Goal: Check status: Check status

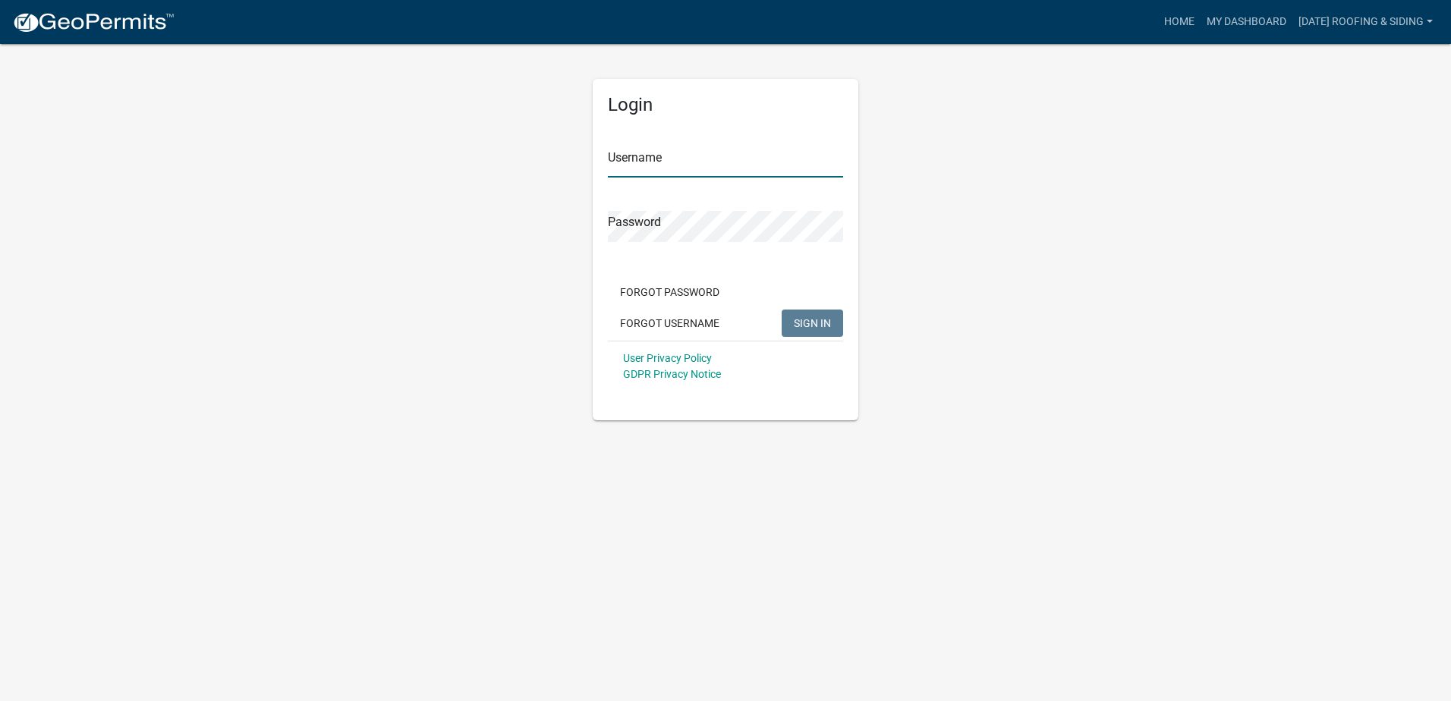
type input "[DATE] Roofing & Siding"
click at [804, 326] on span "SIGN IN" at bounding box center [812, 322] width 37 height 12
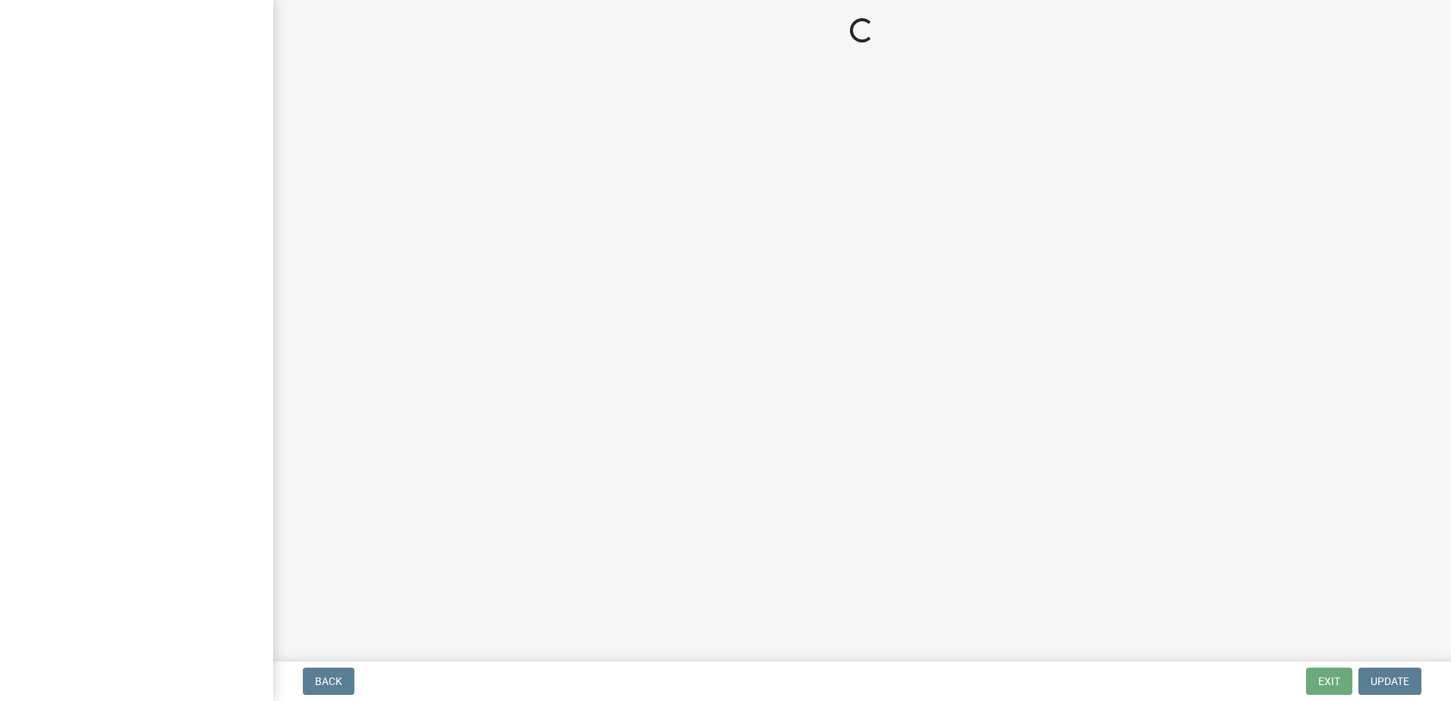
click at [1199, 24] on div "Loading..." at bounding box center [861, 31] width 1141 height 27
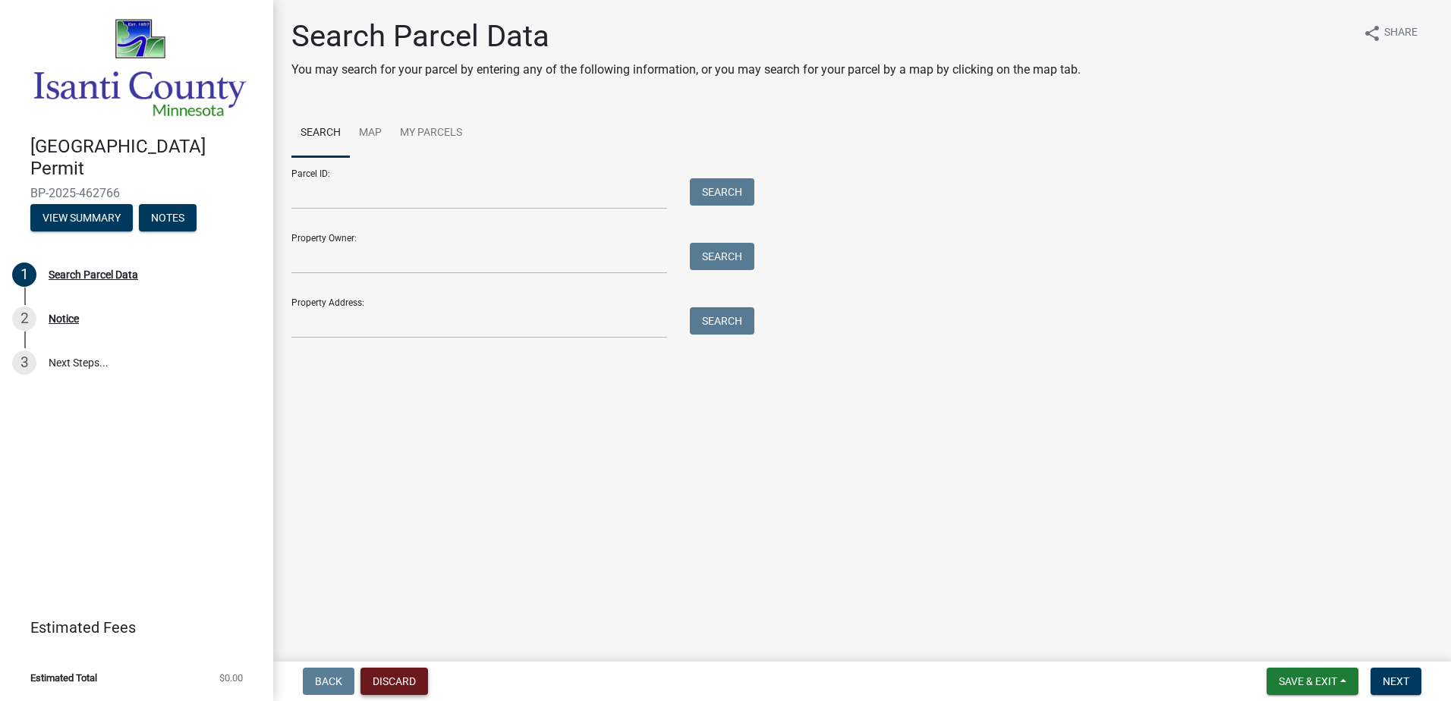
click at [416, 680] on button "Discard" at bounding box center [394, 681] width 68 height 27
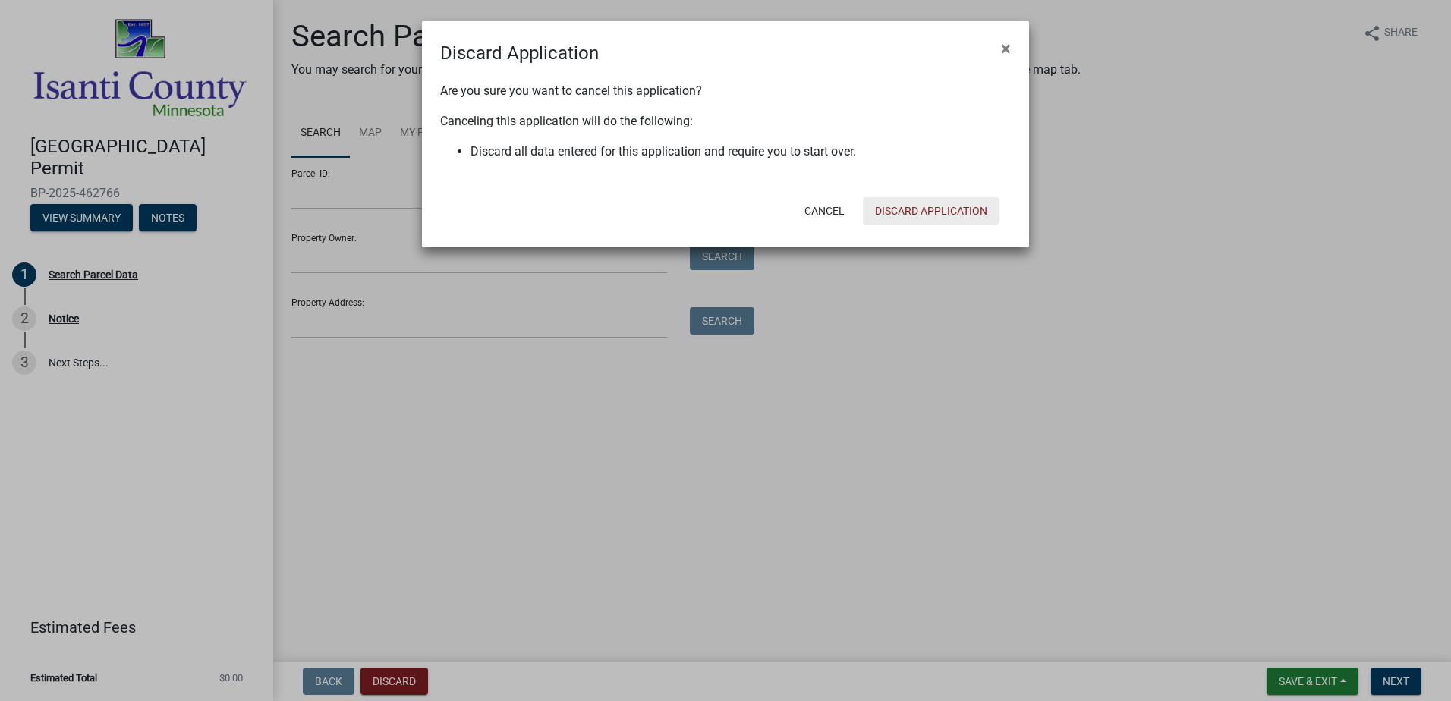
click at [965, 209] on button "Discard Application" at bounding box center [931, 210] width 137 height 27
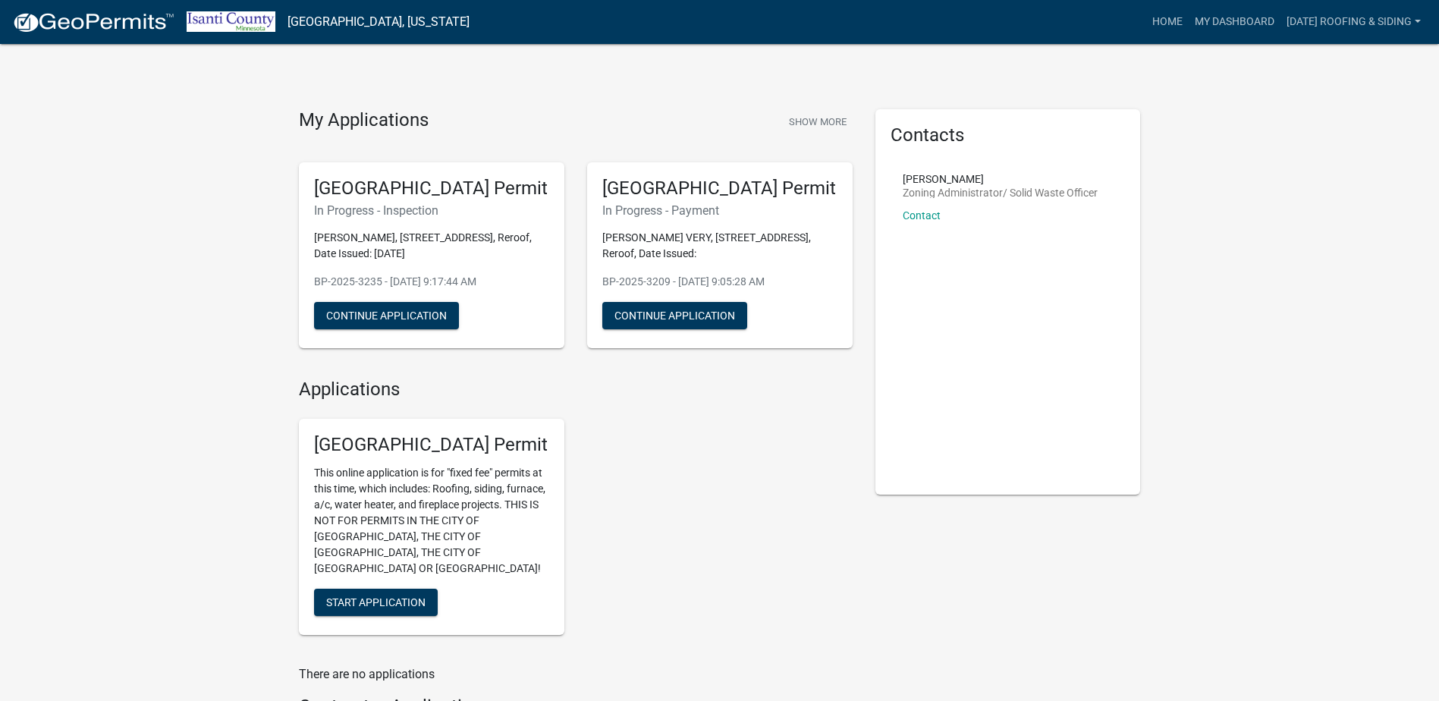
click at [815, 105] on div "My Applications Show More [GEOGRAPHIC_DATA] Permit In Progress - Inspection [PE…" at bounding box center [719, 421] width 1439 height 842
click at [815, 124] on button "Show More" at bounding box center [818, 121] width 70 height 25
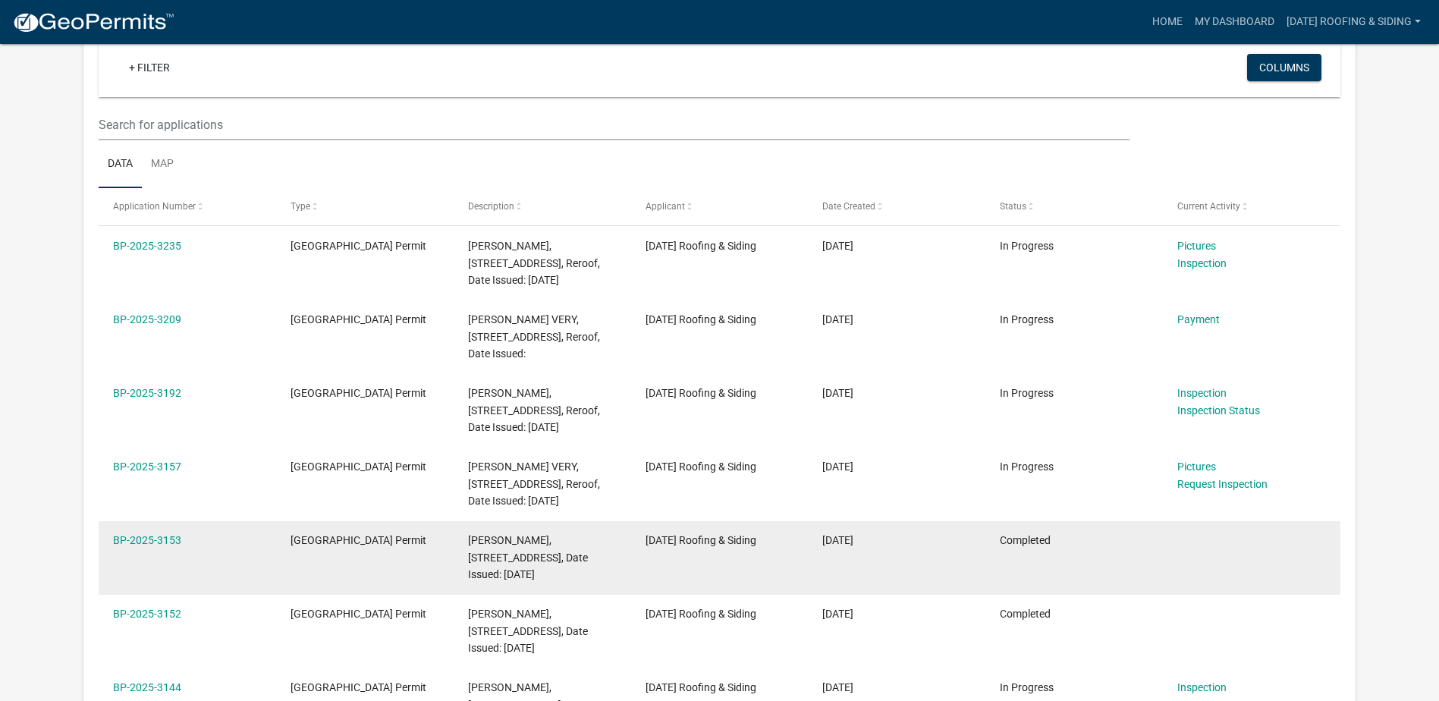
scroll to position [152, 0]
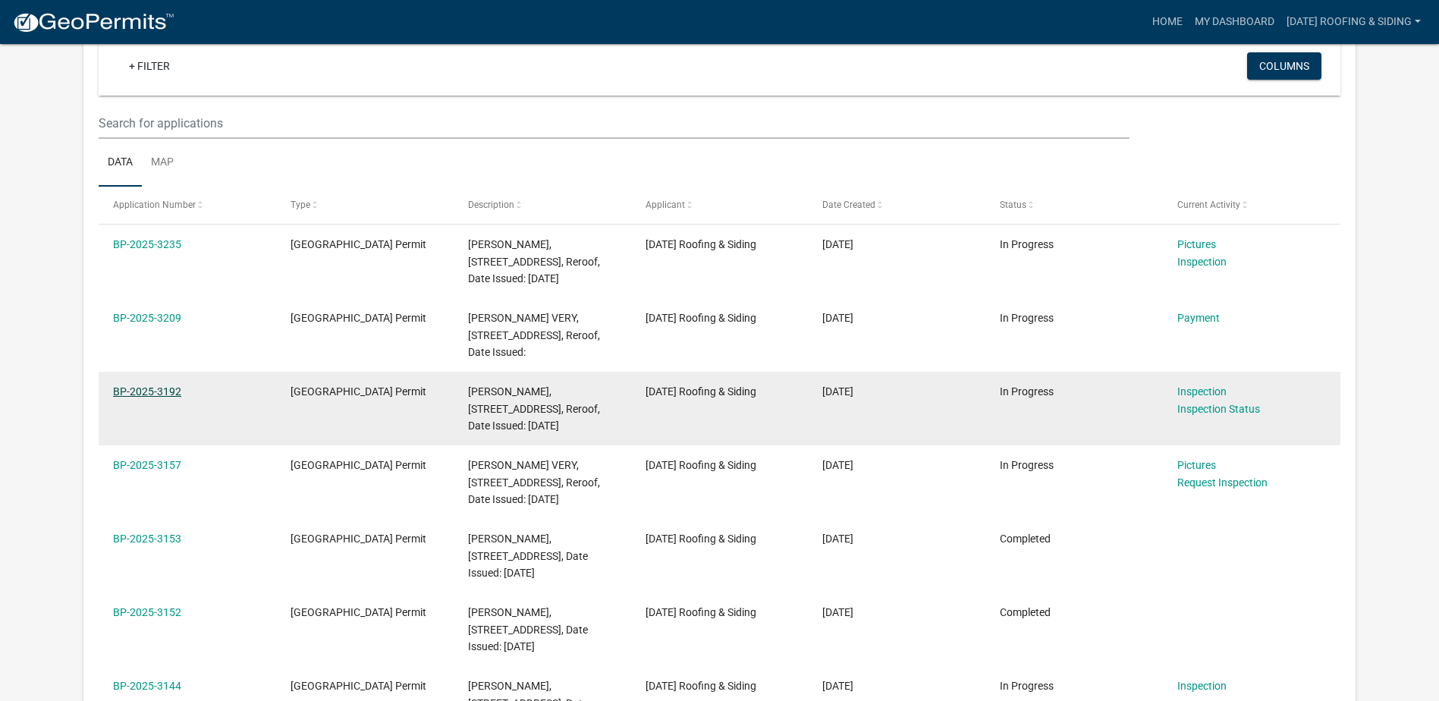
click at [137, 392] on link "BP-2025-3192" at bounding box center [147, 391] width 68 height 12
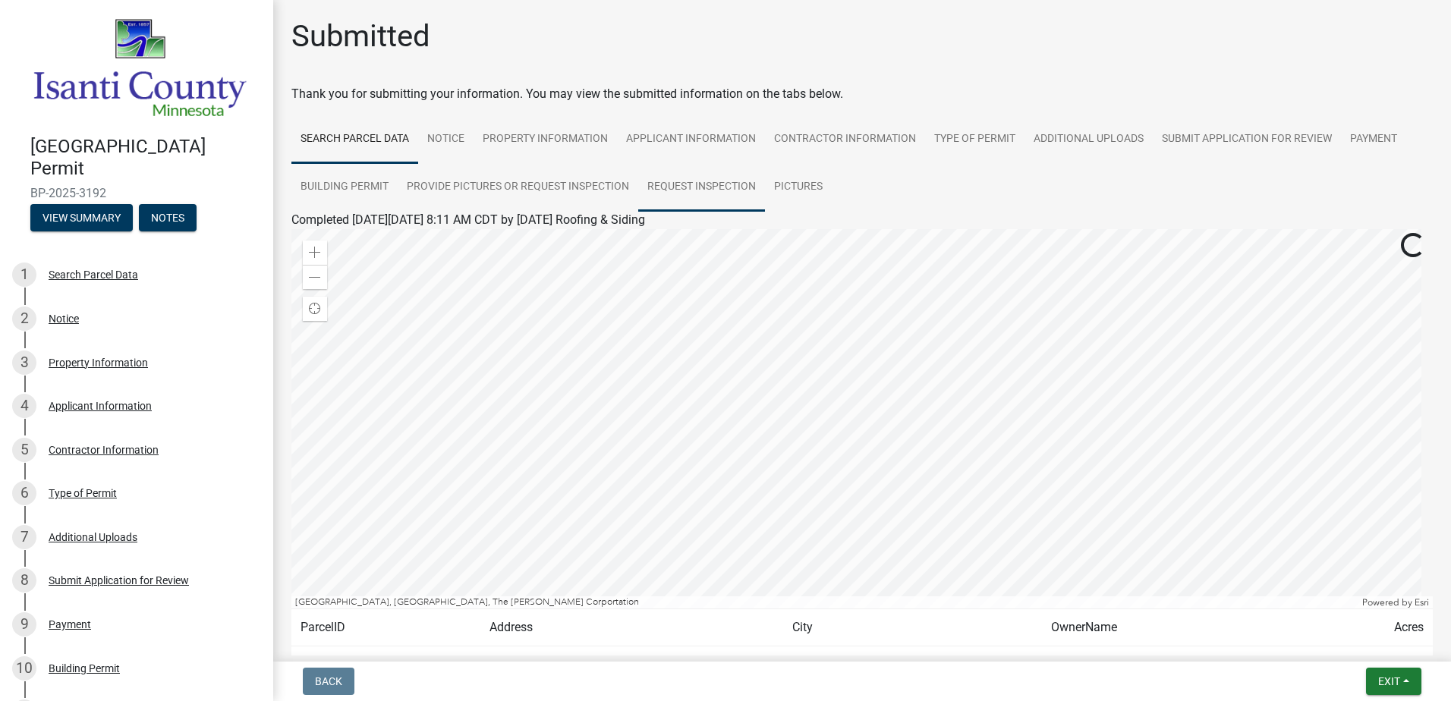
click at [643, 183] on link "Request Inspection" at bounding box center [701, 187] width 127 height 49
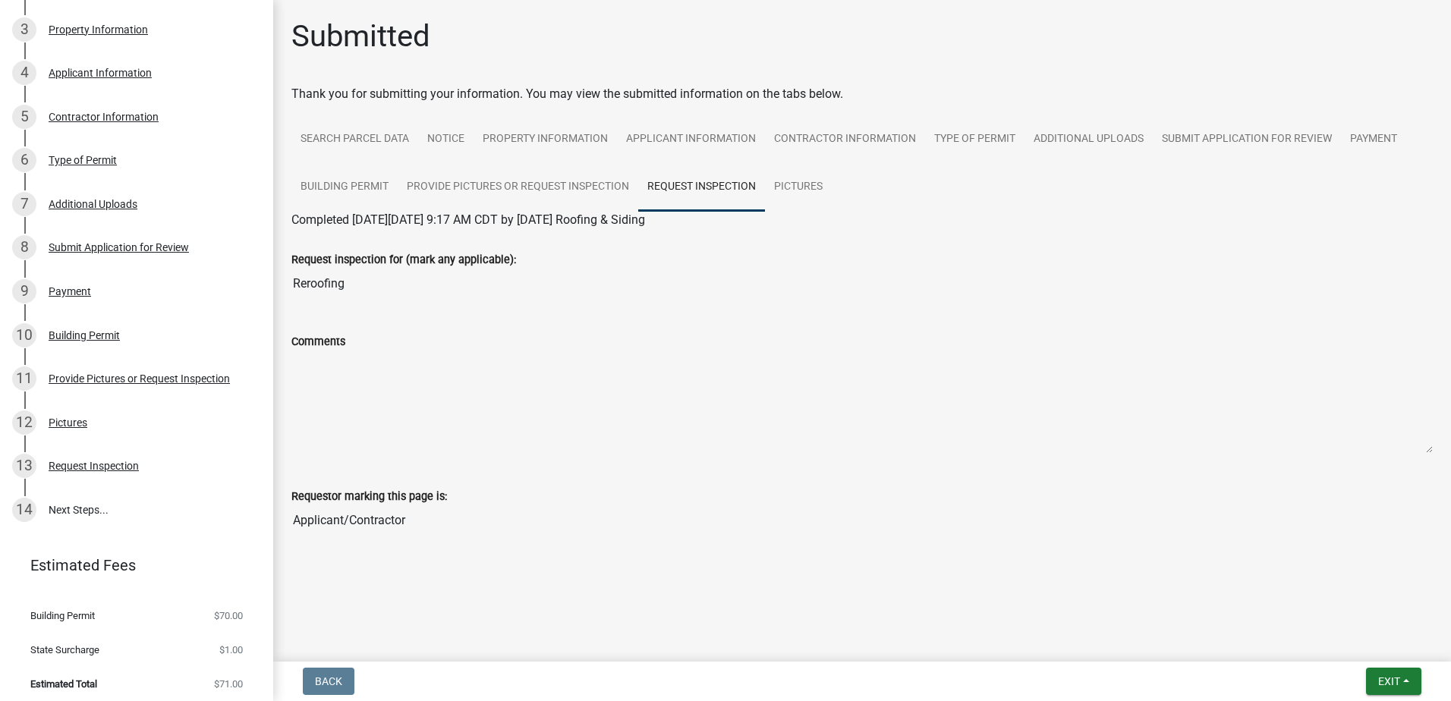
scroll to position [334, 0]
click at [181, 456] on div "13 Request Inspection" at bounding box center [130, 465] width 237 height 24
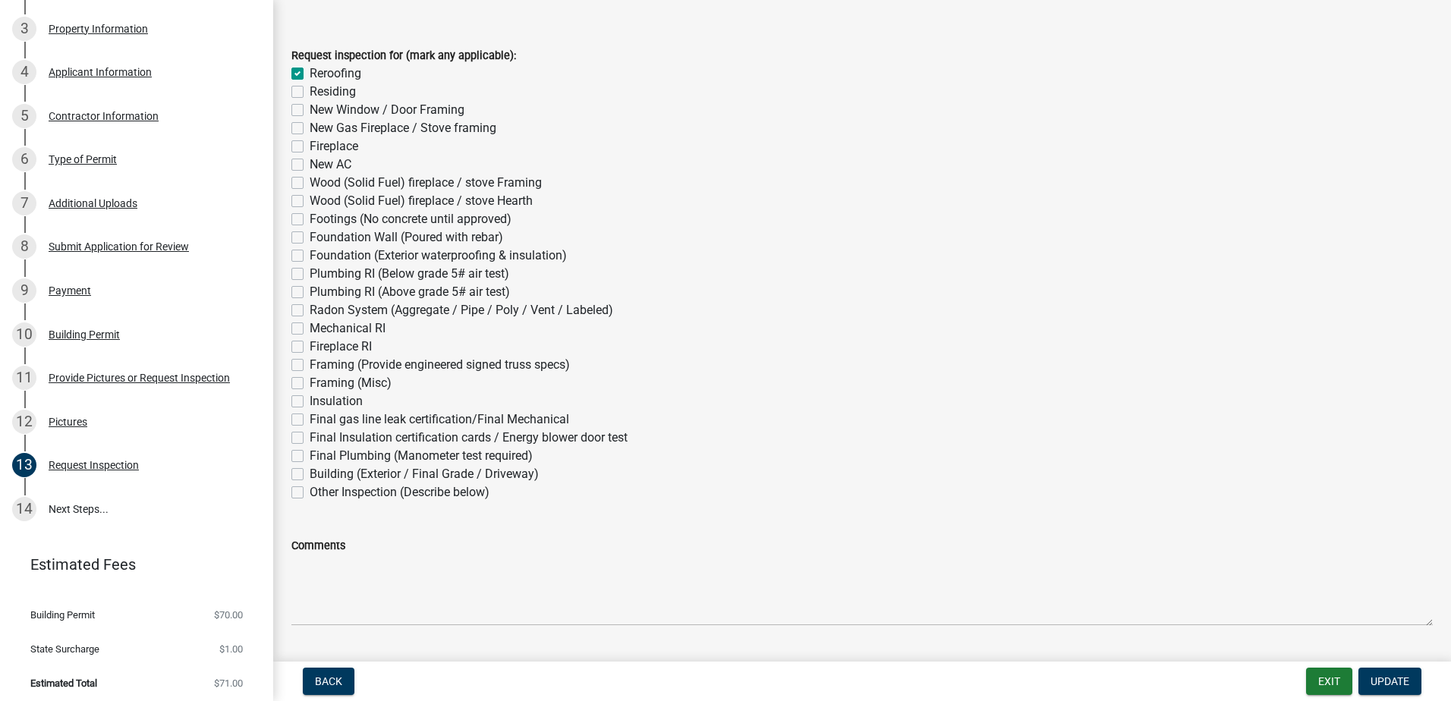
scroll to position [209, 0]
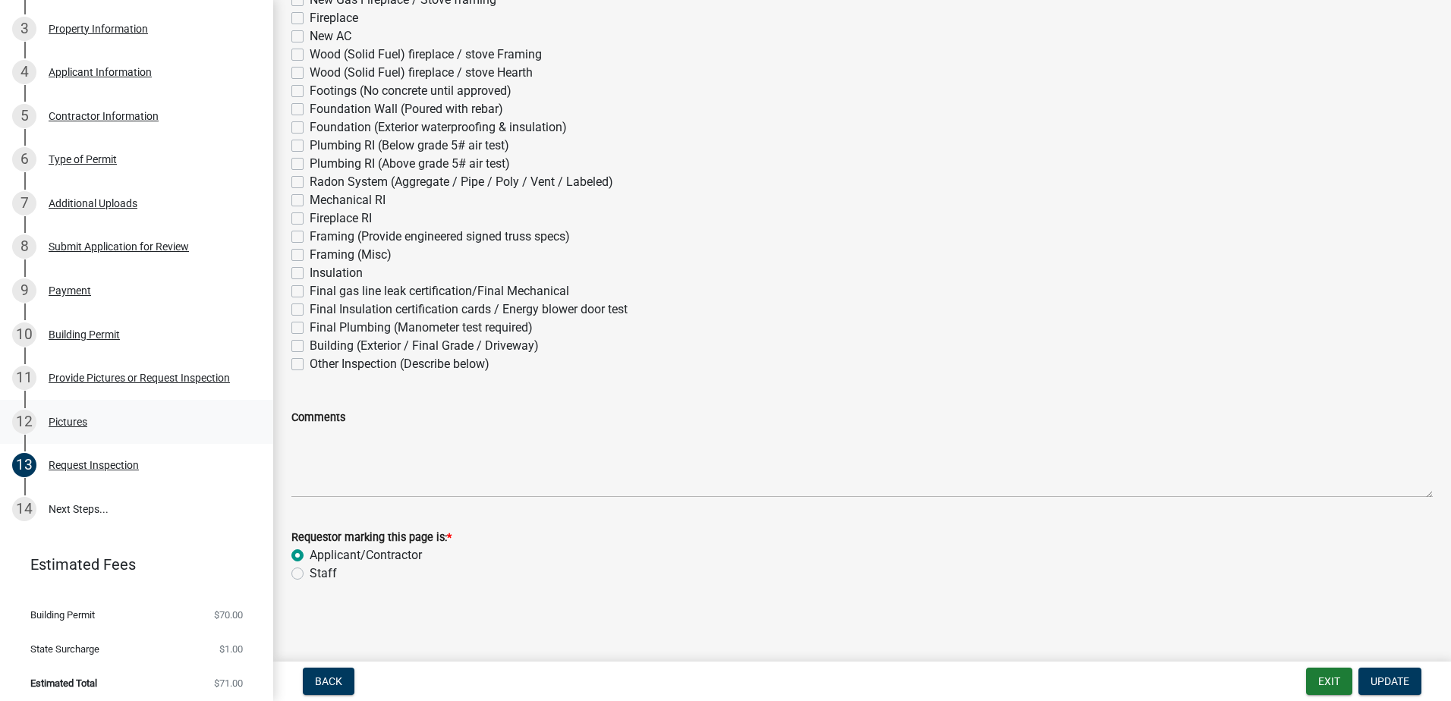
click at [95, 411] on div "12 Pictures" at bounding box center [130, 422] width 237 height 24
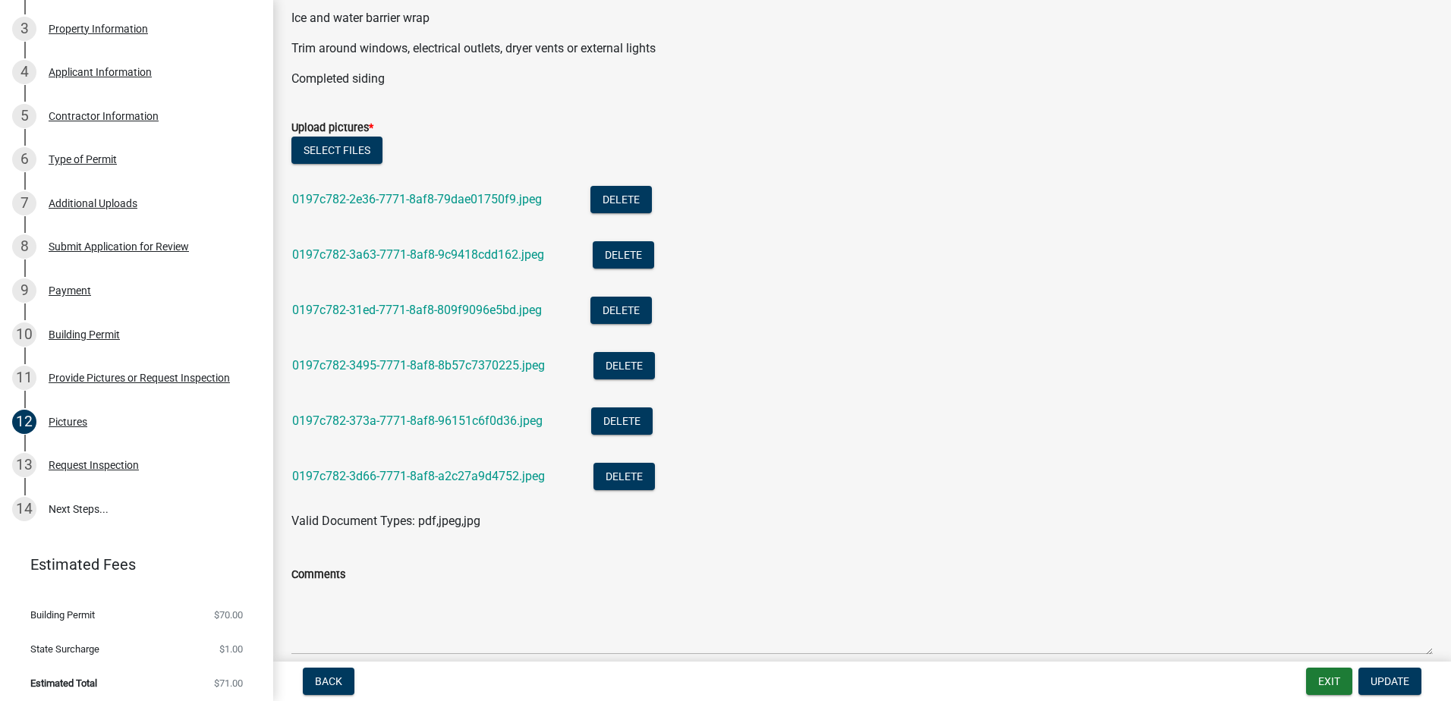
scroll to position [599, 0]
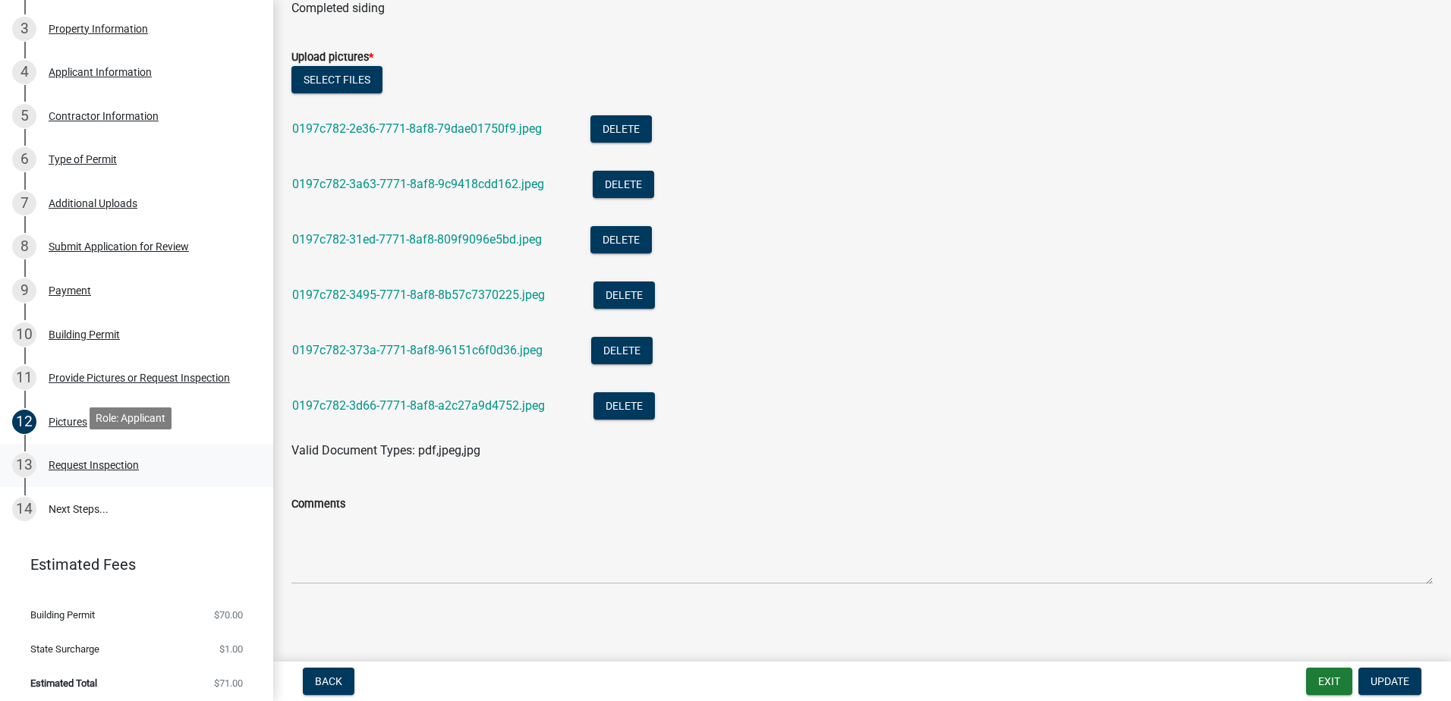
click at [179, 444] on link "13 Request Inspection" at bounding box center [136, 466] width 273 height 44
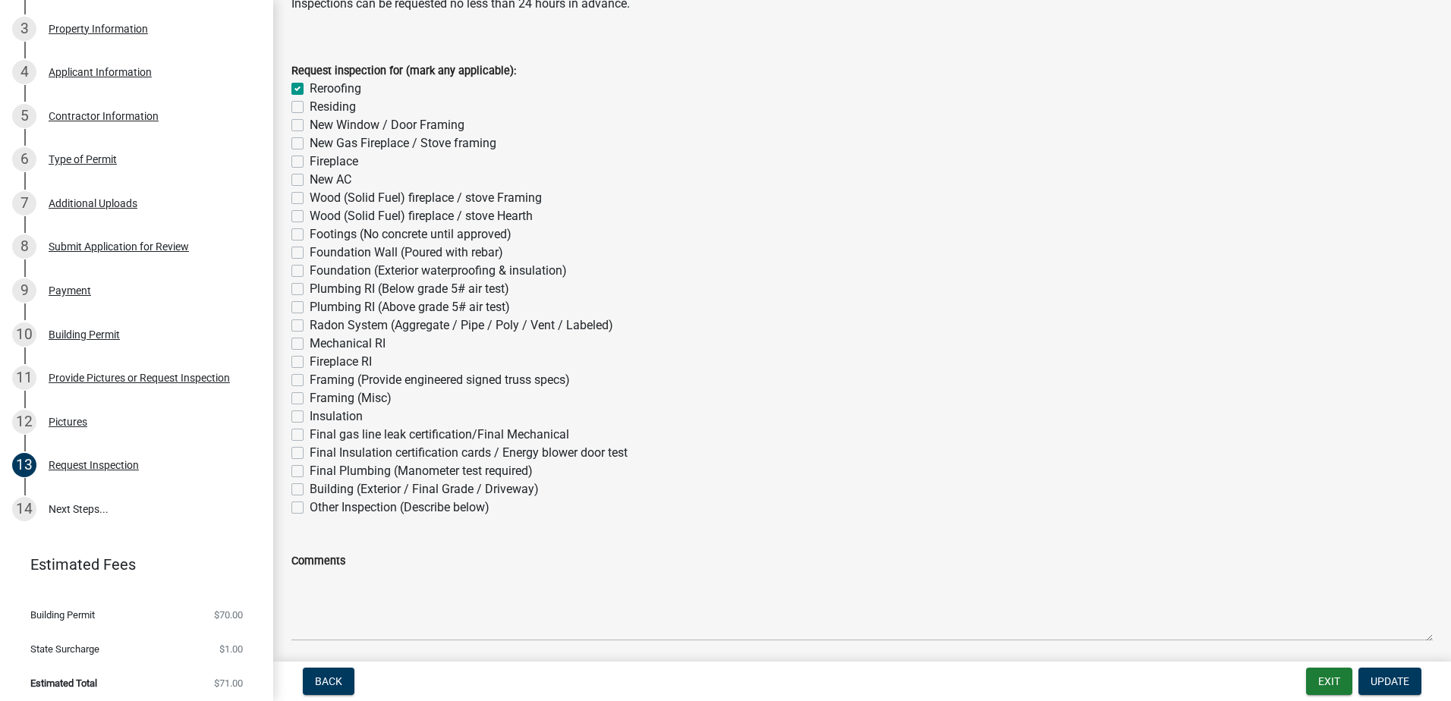
scroll to position [209, 0]
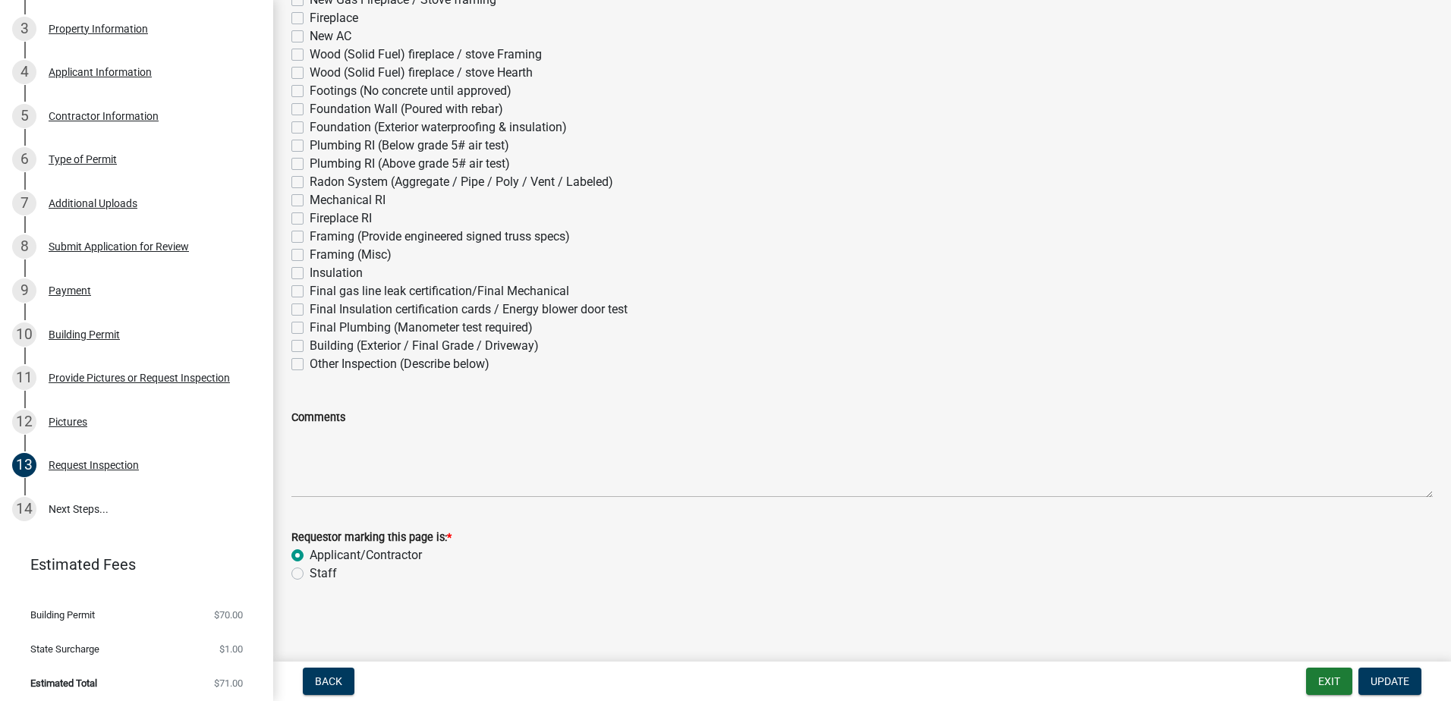
click at [1398, 666] on nav "Back Exit Update" at bounding box center [862, 681] width 1178 height 39
click at [1386, 677] on span "Update" at bounding box center [1389, 681] width 39 height 12
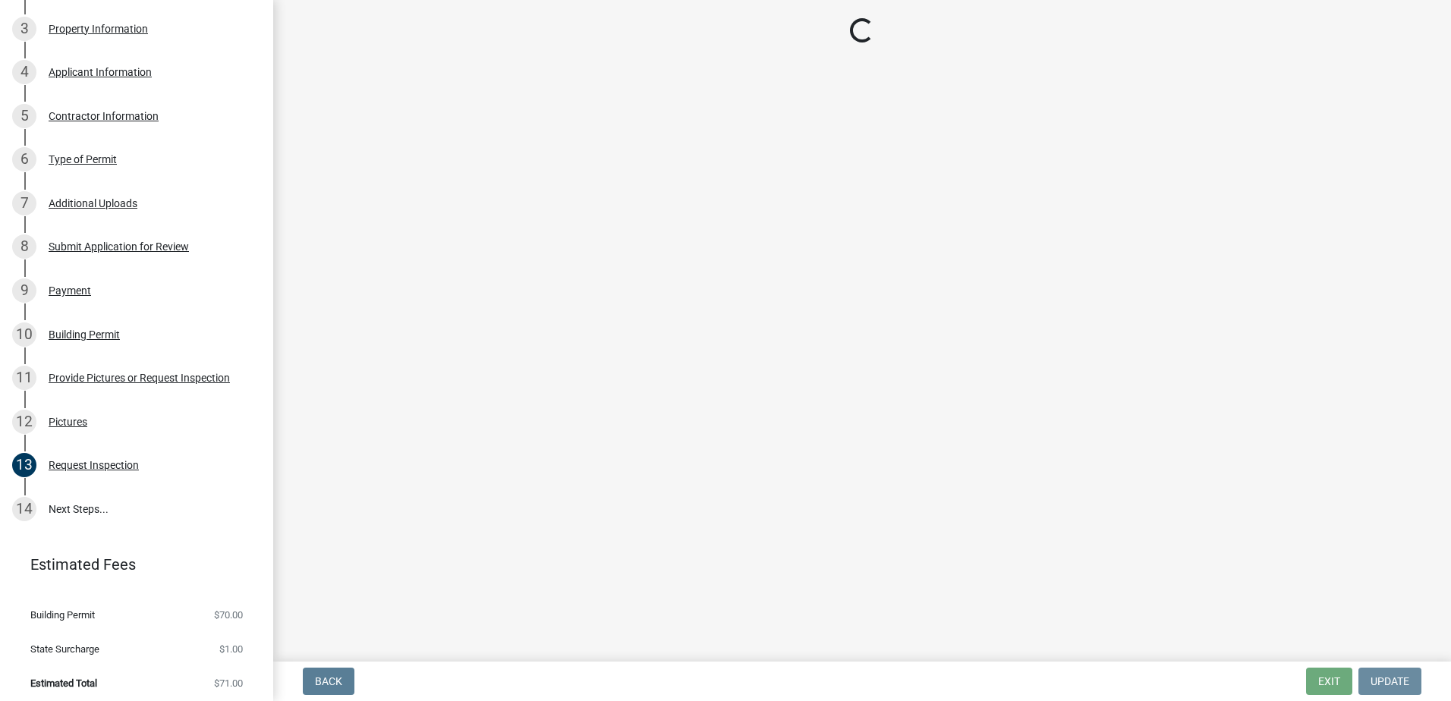
scroll to position [0, 0]
